Goal: Task Accomplishment & Management: Manage account settings

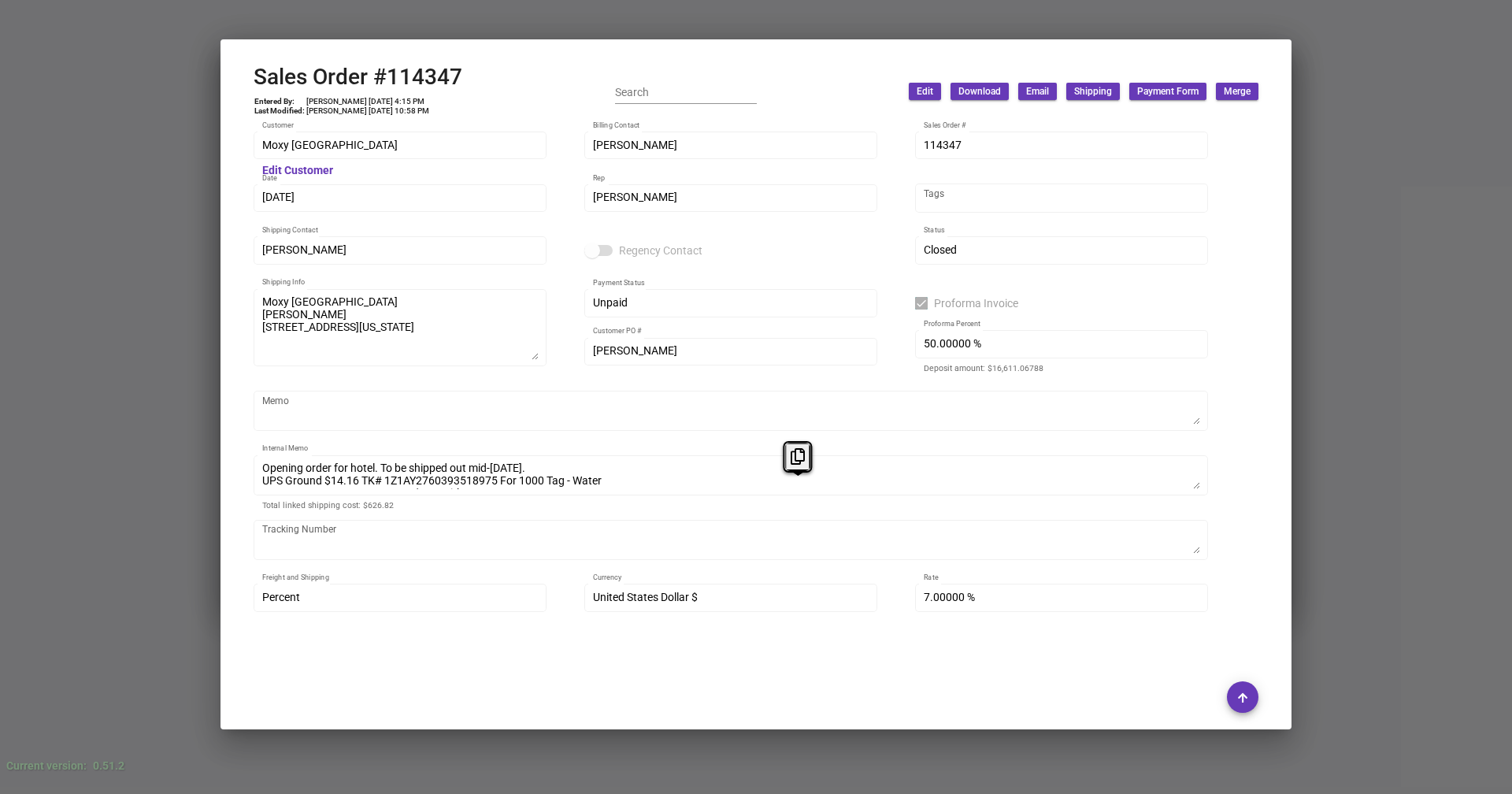
click at [1395, 357] on div at bounding box center [756, 397] width 1512 height 794
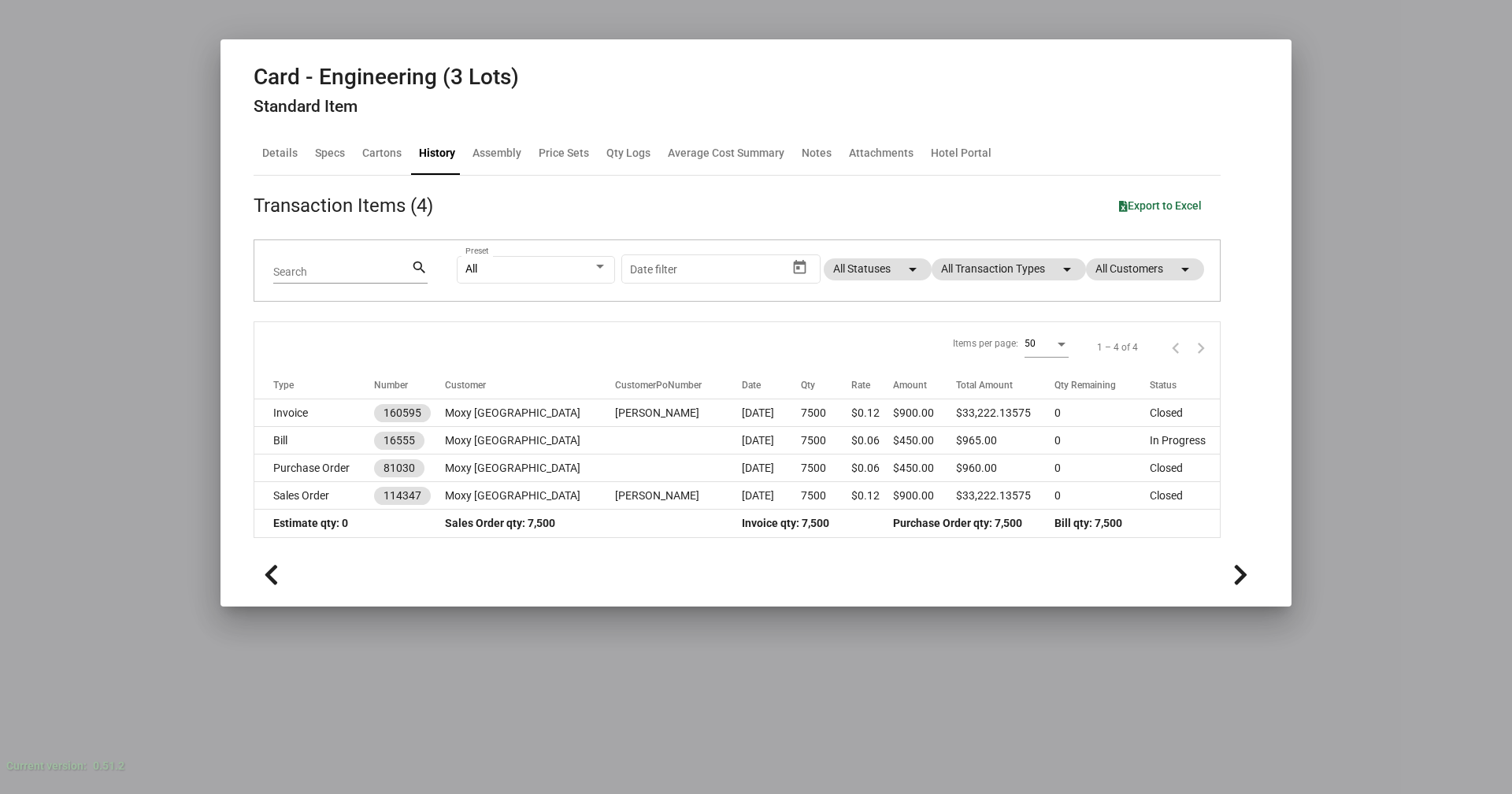
click at [1480, 287] on div at bounding box center [756, 397] width 1512 height 794
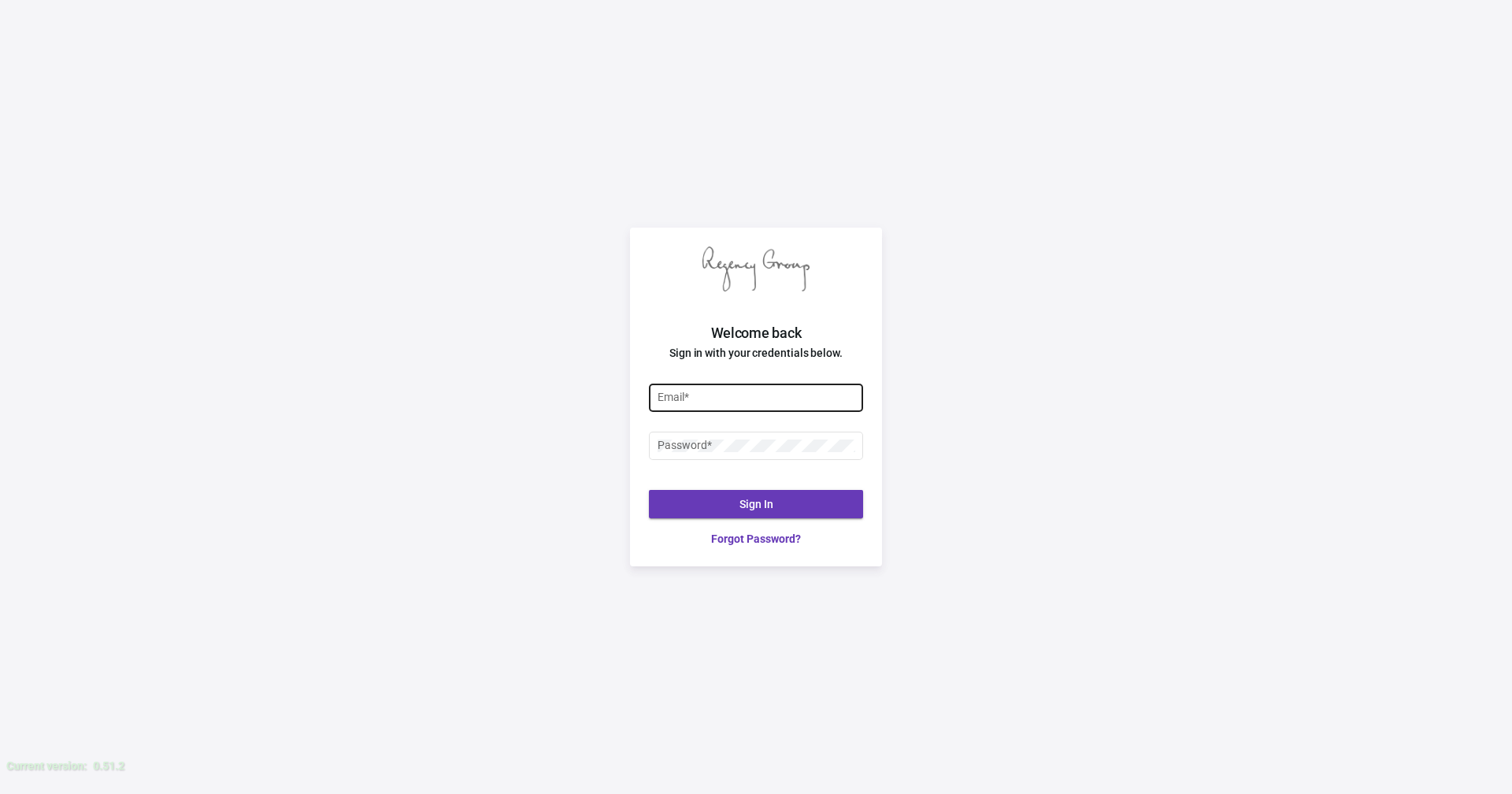
click at [718, 391] on input "Email *" at bounding box center [756, 397] width 198 height 12
type input "[PERSON_NAME][EMAIL_ADDRESS][DOMAIN_NAME]"
click at [695, 437] on div "Password *" at bounding box center [756, 445] width 198 height 31
click at [715, 399] on input "Email *" at bounding box center [756, 397] width 198 height 12
type input "Siobhan@theregencygroup.net"
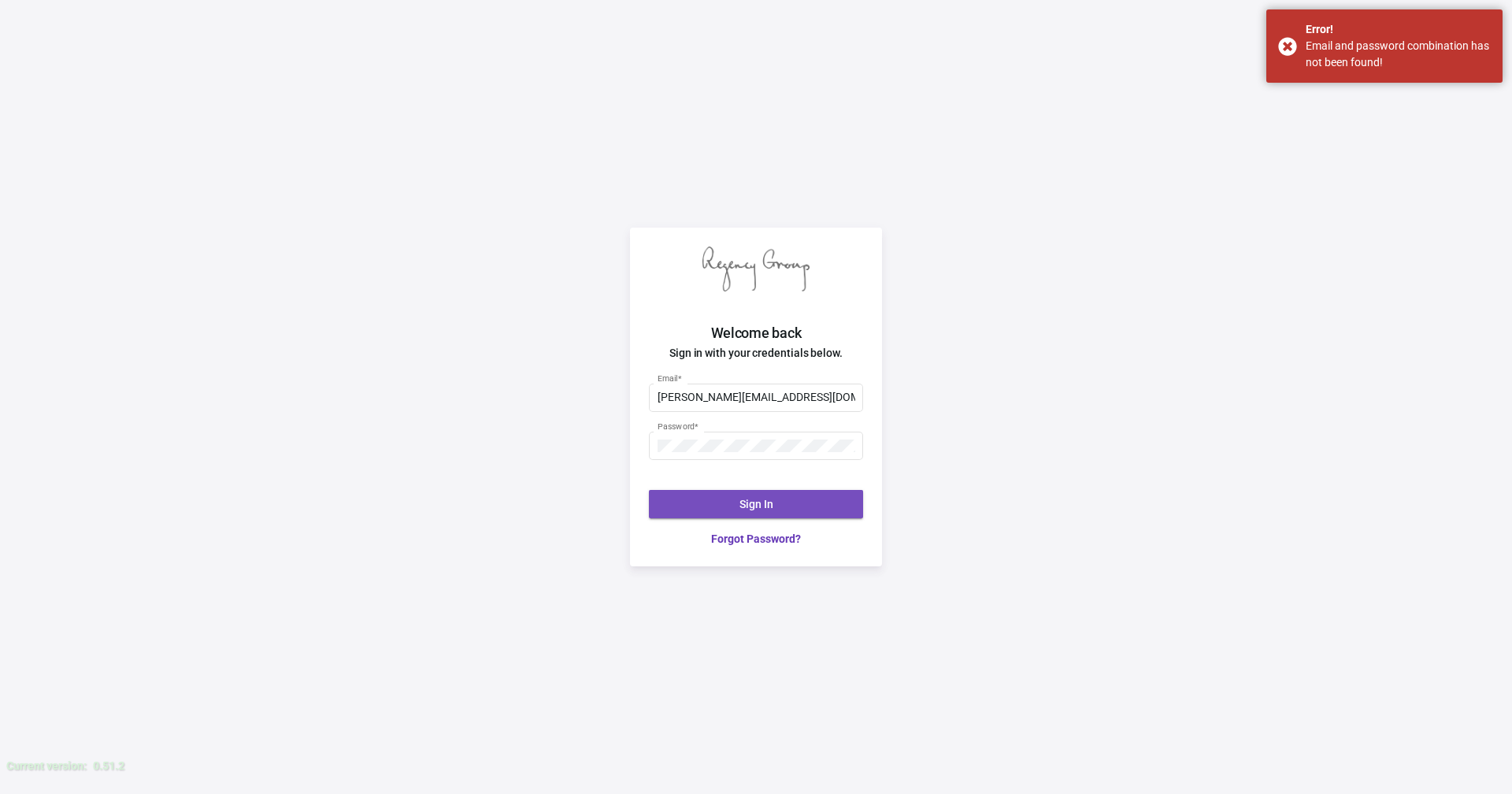
click at [736, 498] on button "Sign In" at bounding box center [756, 504] width 214 height 29
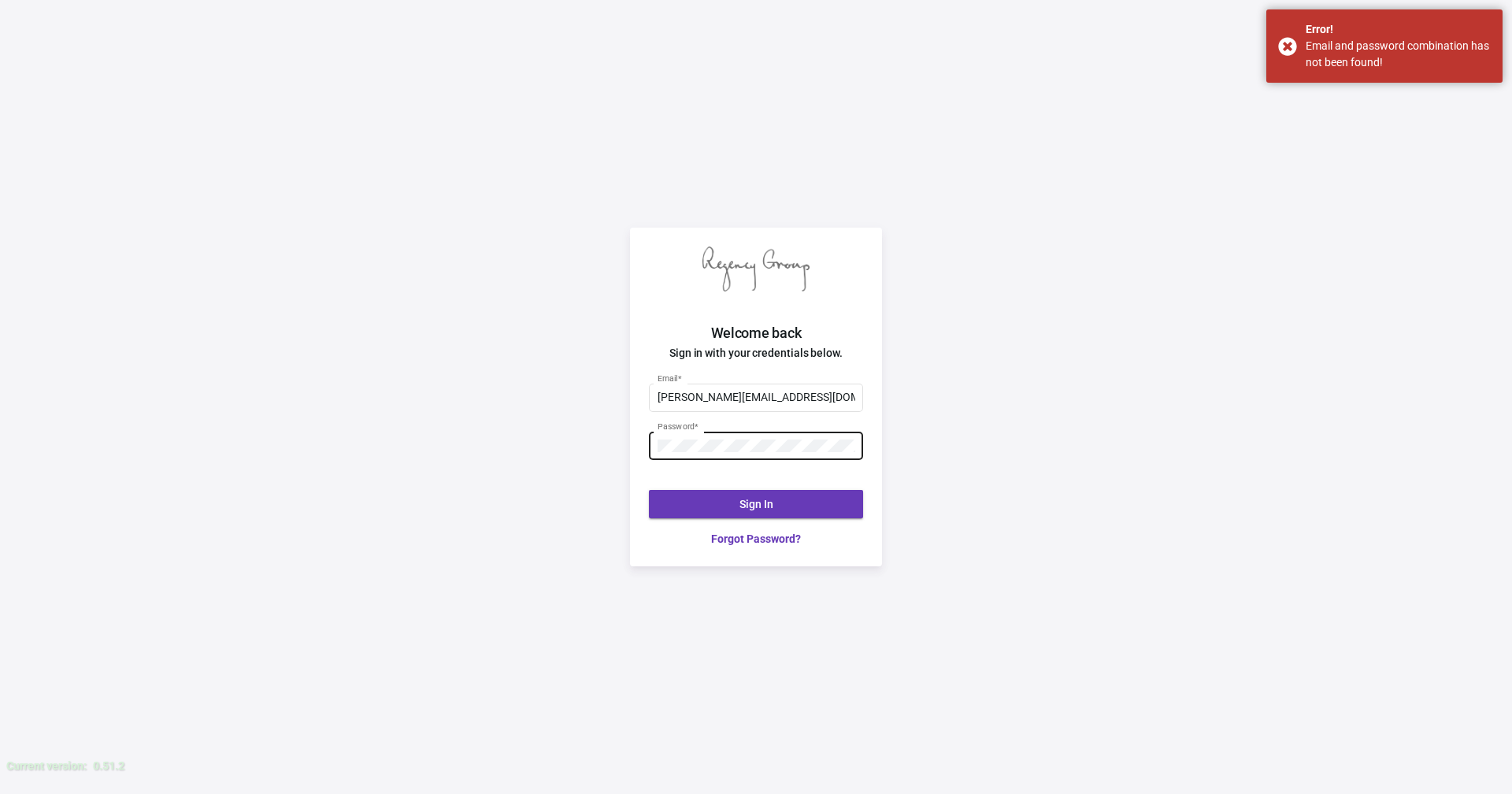
click at [723, 452] on div "Password *" at bounding box center [756, 445] width 198 height 31
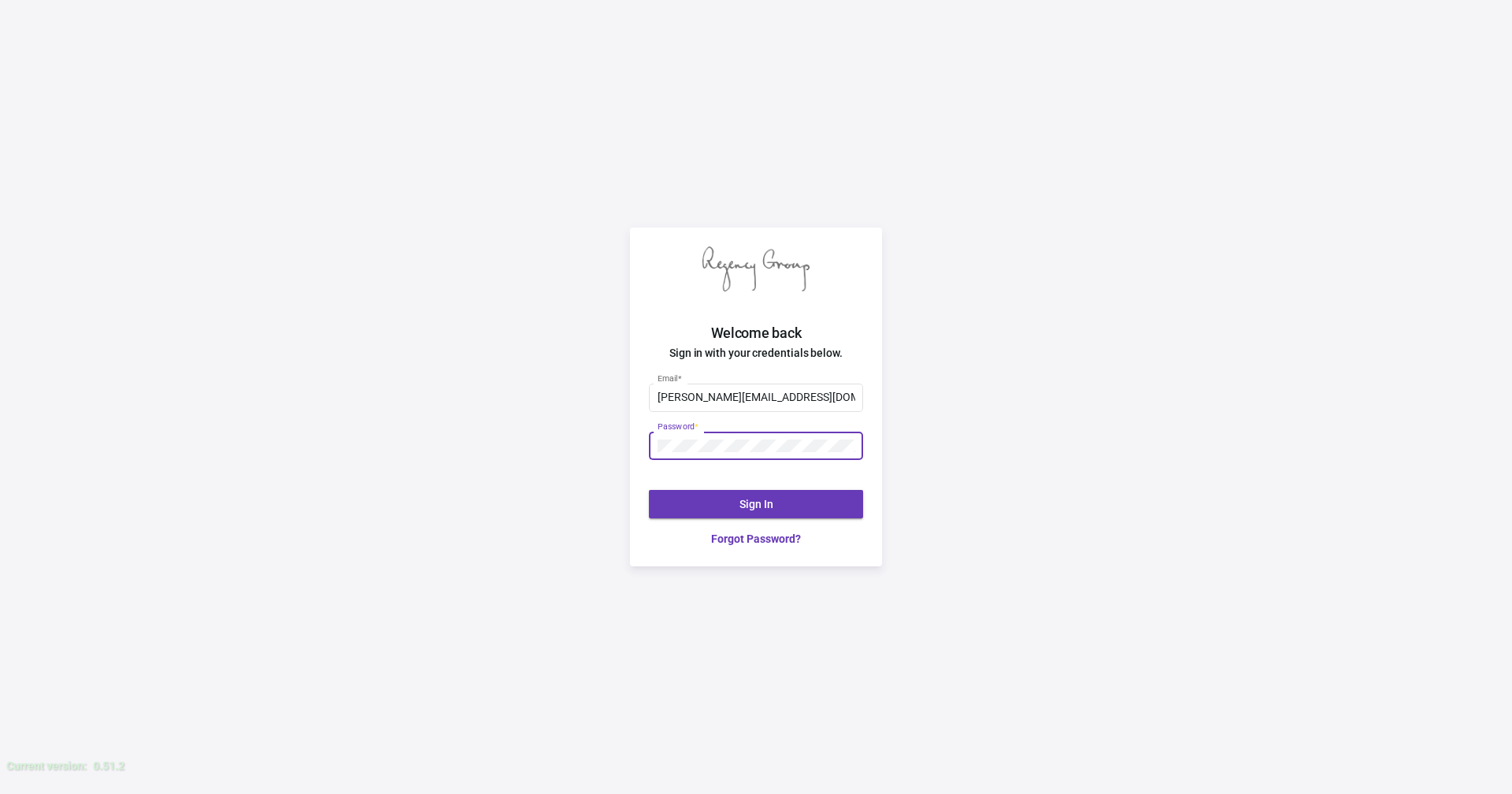
click at [753, 501] on span "Sign In" at bounding box center [756, 504] width 34 height 12
